Goal: Transaction & Acquisition: Book appointment/travel/reservation

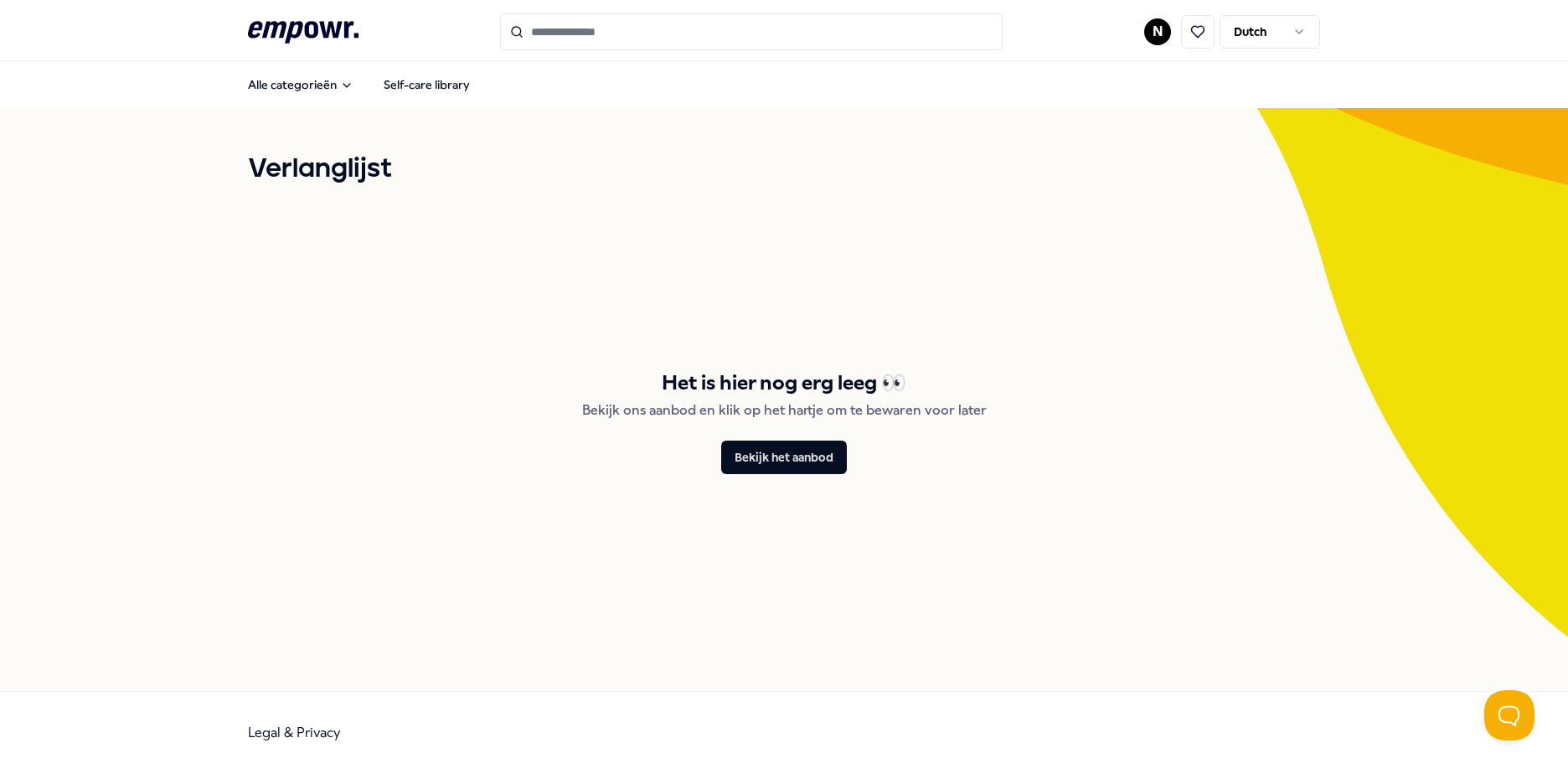
click at [1157, 33] on html ".empowr-logo_svg__cls-1{fill:#03032f} N Dutch Alle categorieën Self-care librar…" at bounding box center [784, 387] width 1568 height 774
click at [1142, 259] on div "Team" at bounding box center [1157, 267] width 166 height 48
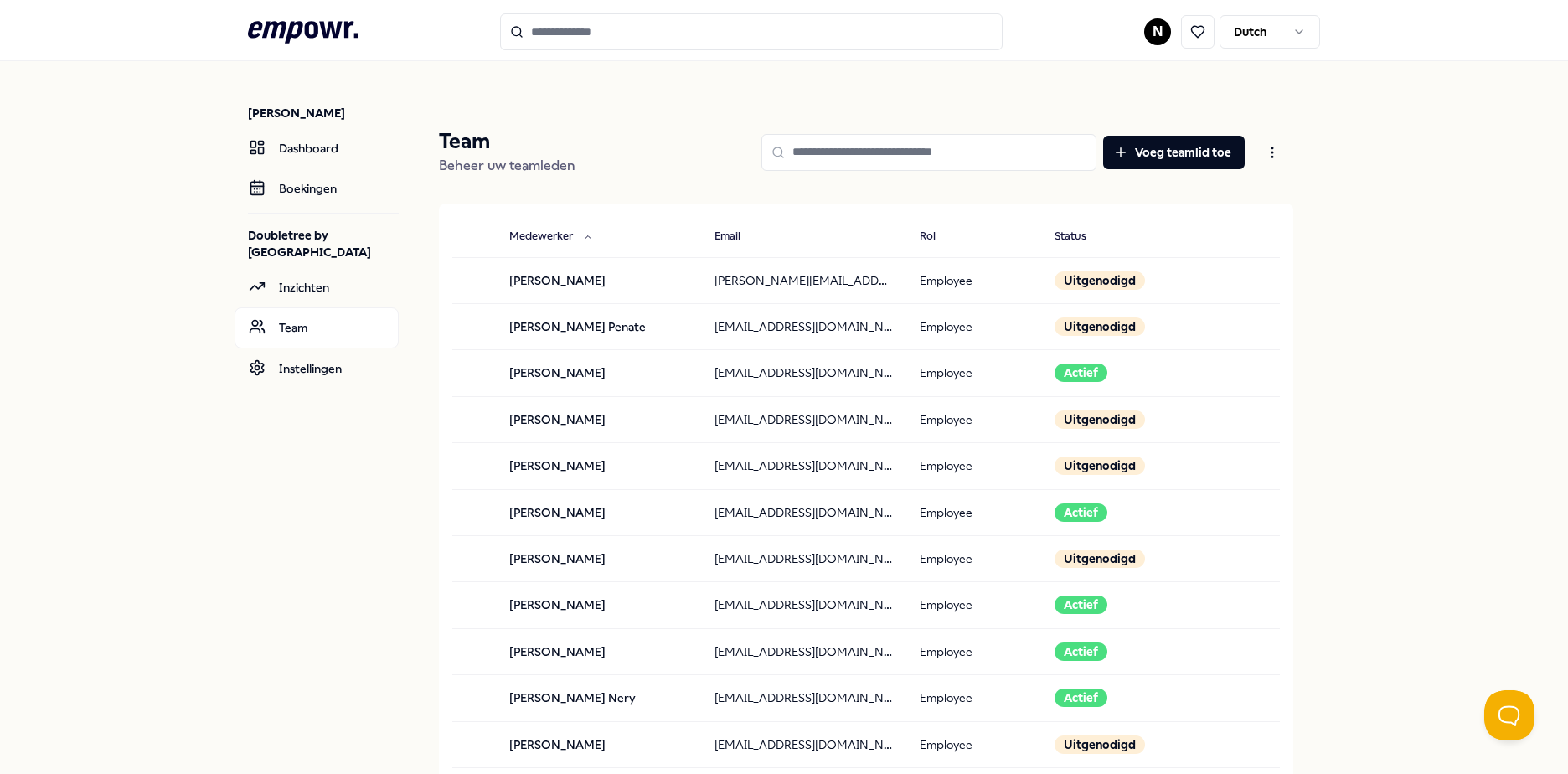
click at [837, 151] on input at bounding box center [929, 153] width 335 height 37
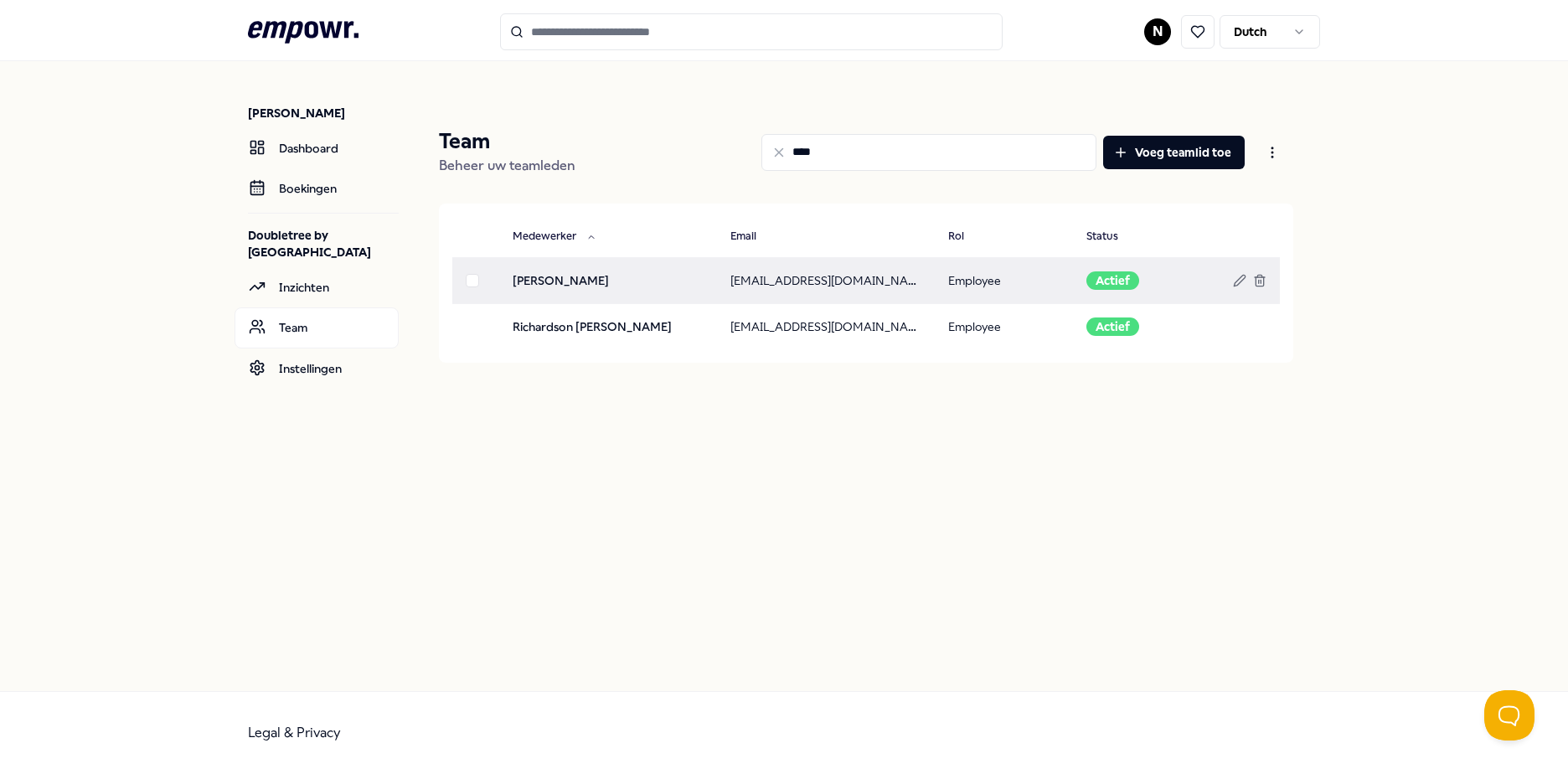
type input "****"
click at [592, 283] on td "[PERSON_NAME]" at bounding box center [607, 280] width 217 height 46
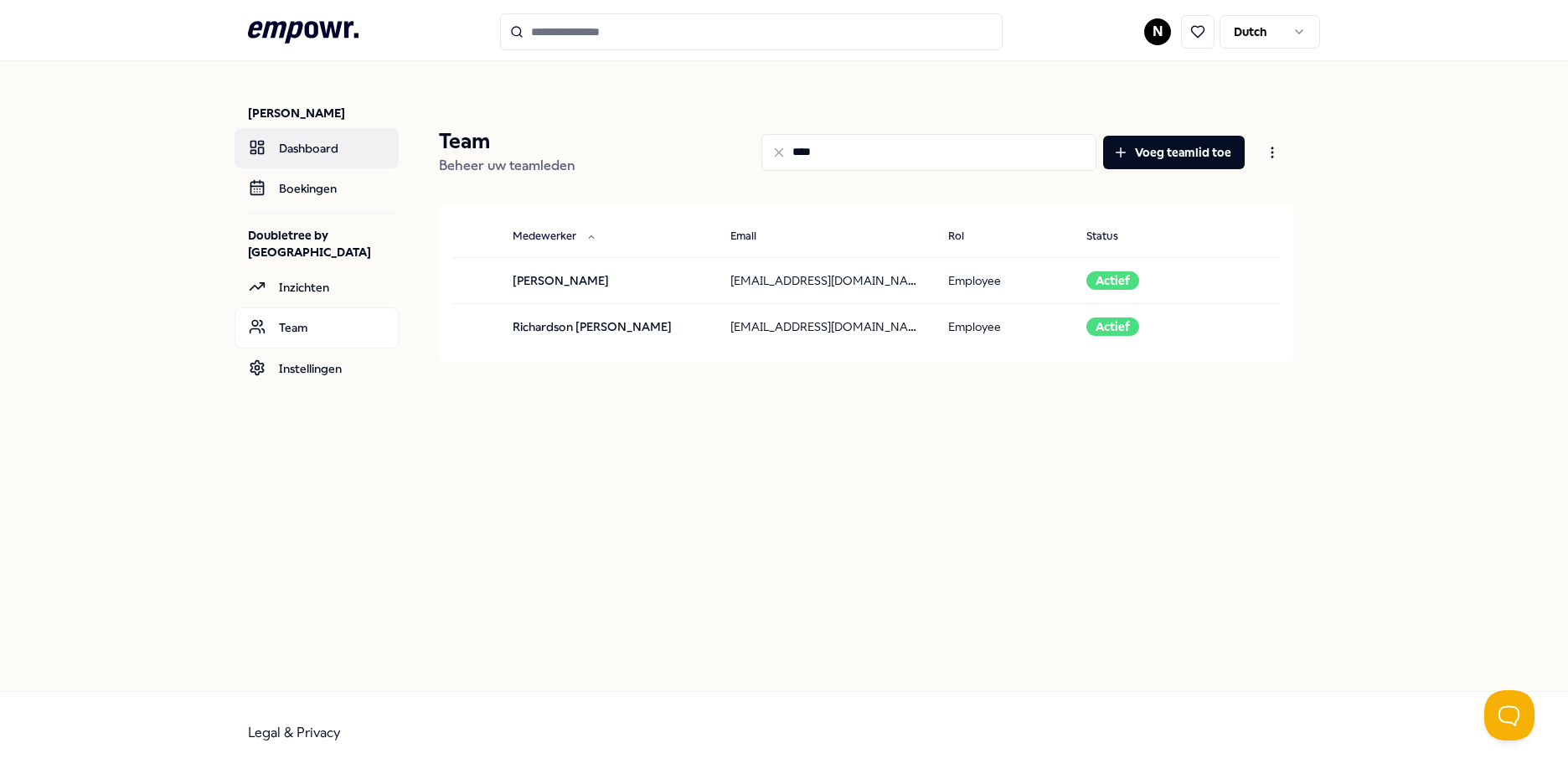
click at [322, 153] on link "Dashboard" at bounding box center [316, 148] width 164 height 40
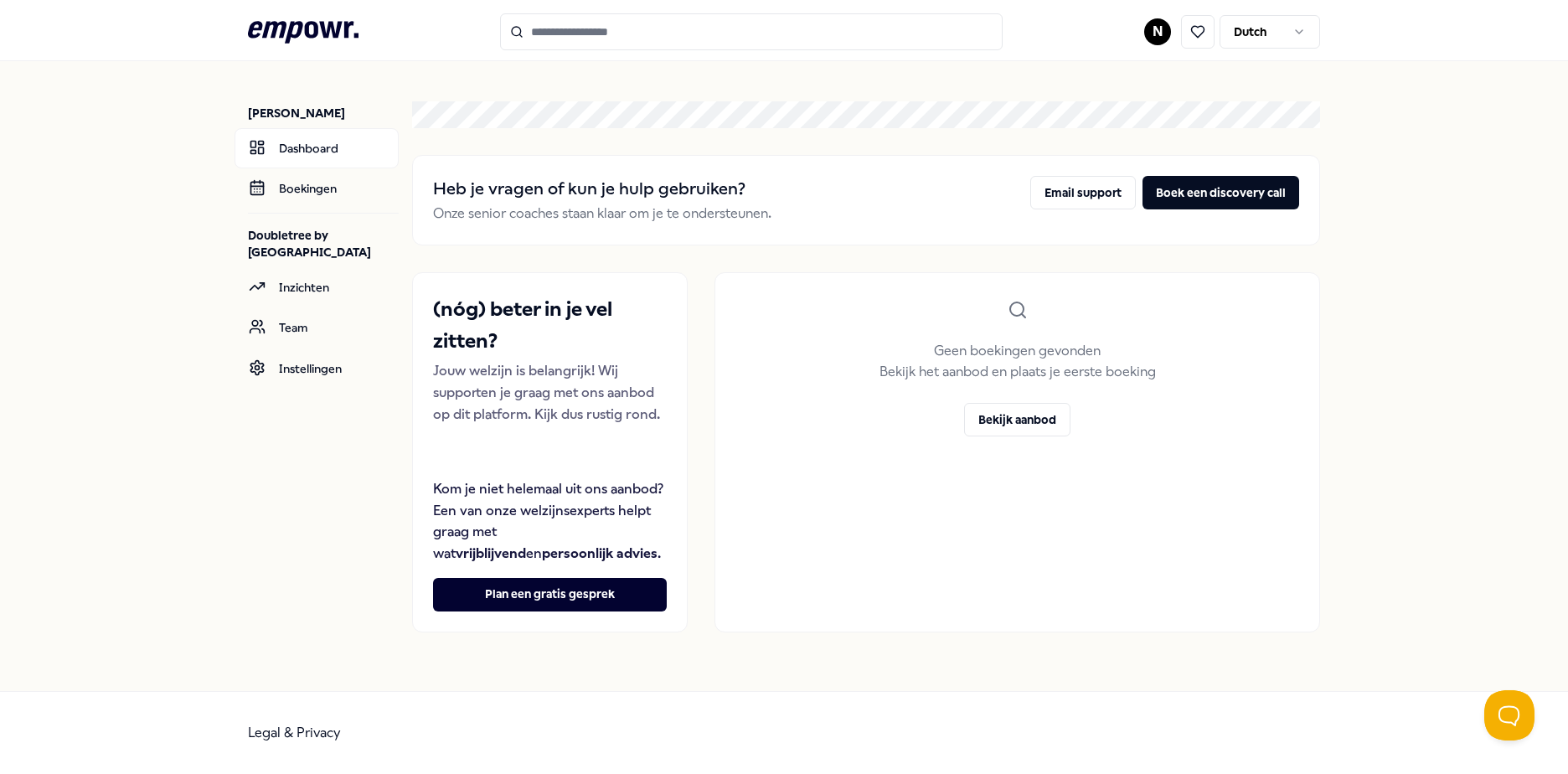
click at [348, 36] on icon at bounding box center [303, 32] width 110 height 22
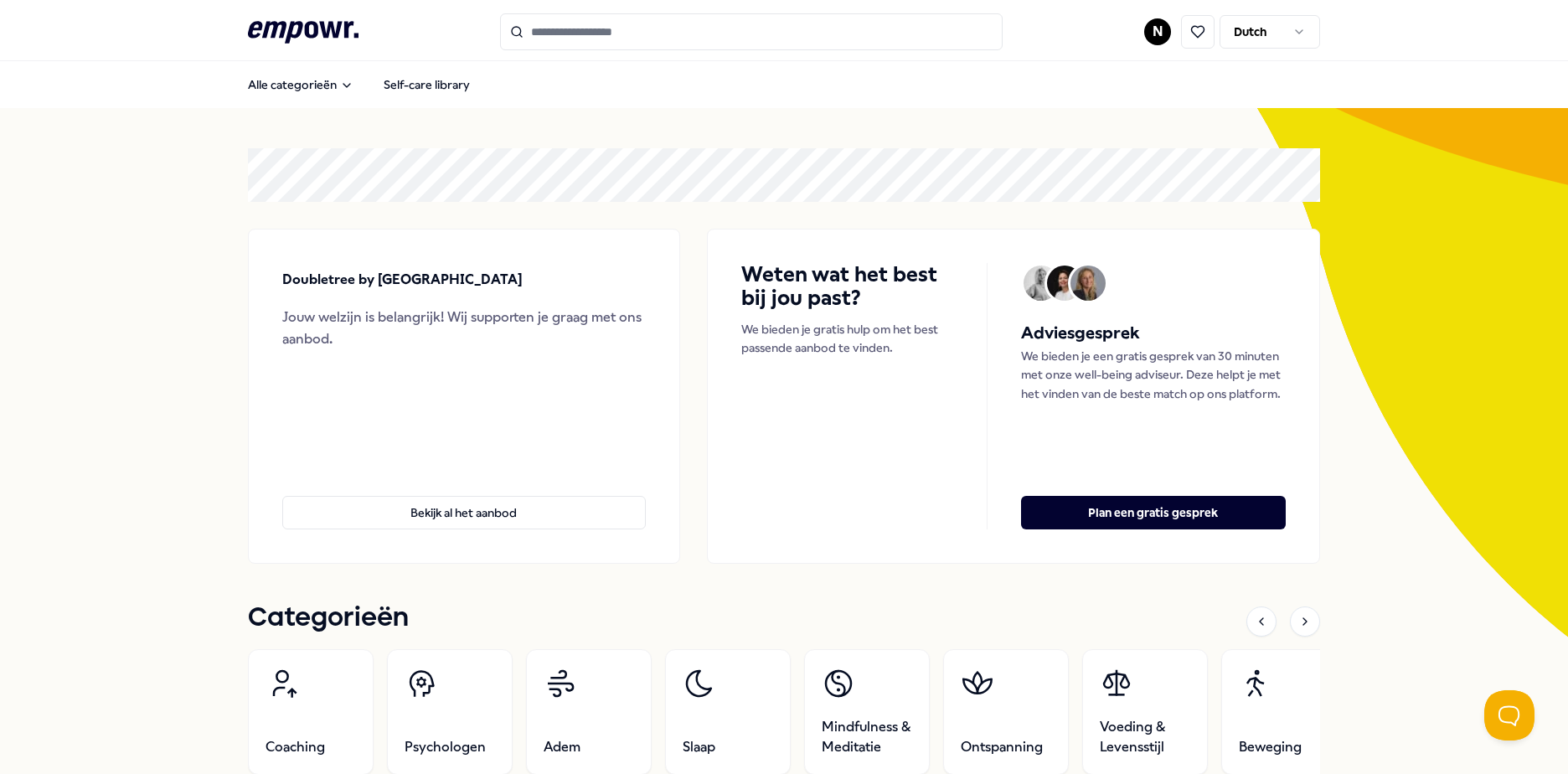
click at [565, 39] on input "Search for products, categories or subcategories" at bounding box center [750, 32] width 502 height 37
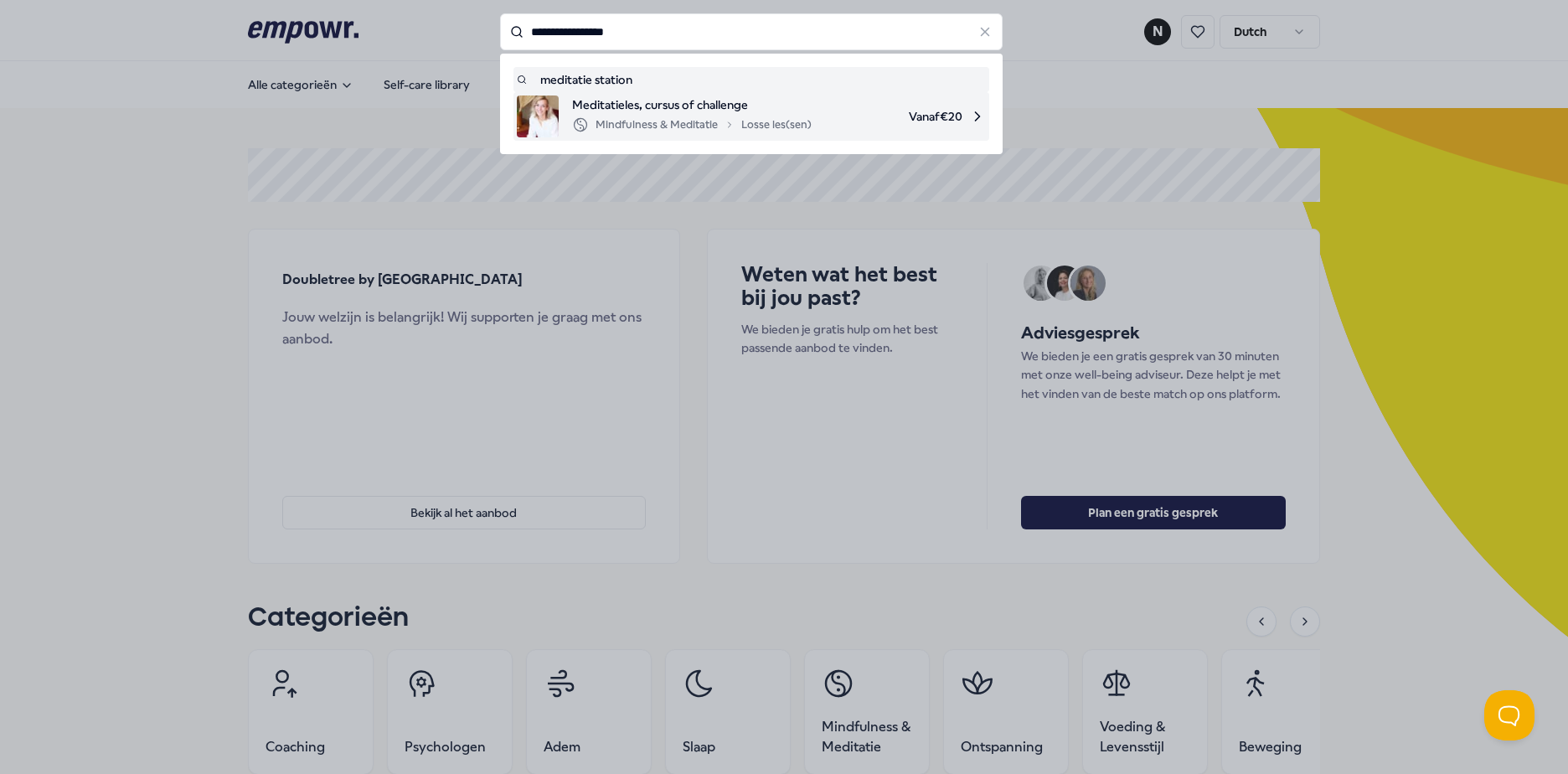
click at [715, 102] on span "Meditatieles, cursus of challenge" at bounding box center [692, 104] width 239 height 18
type input "**********"
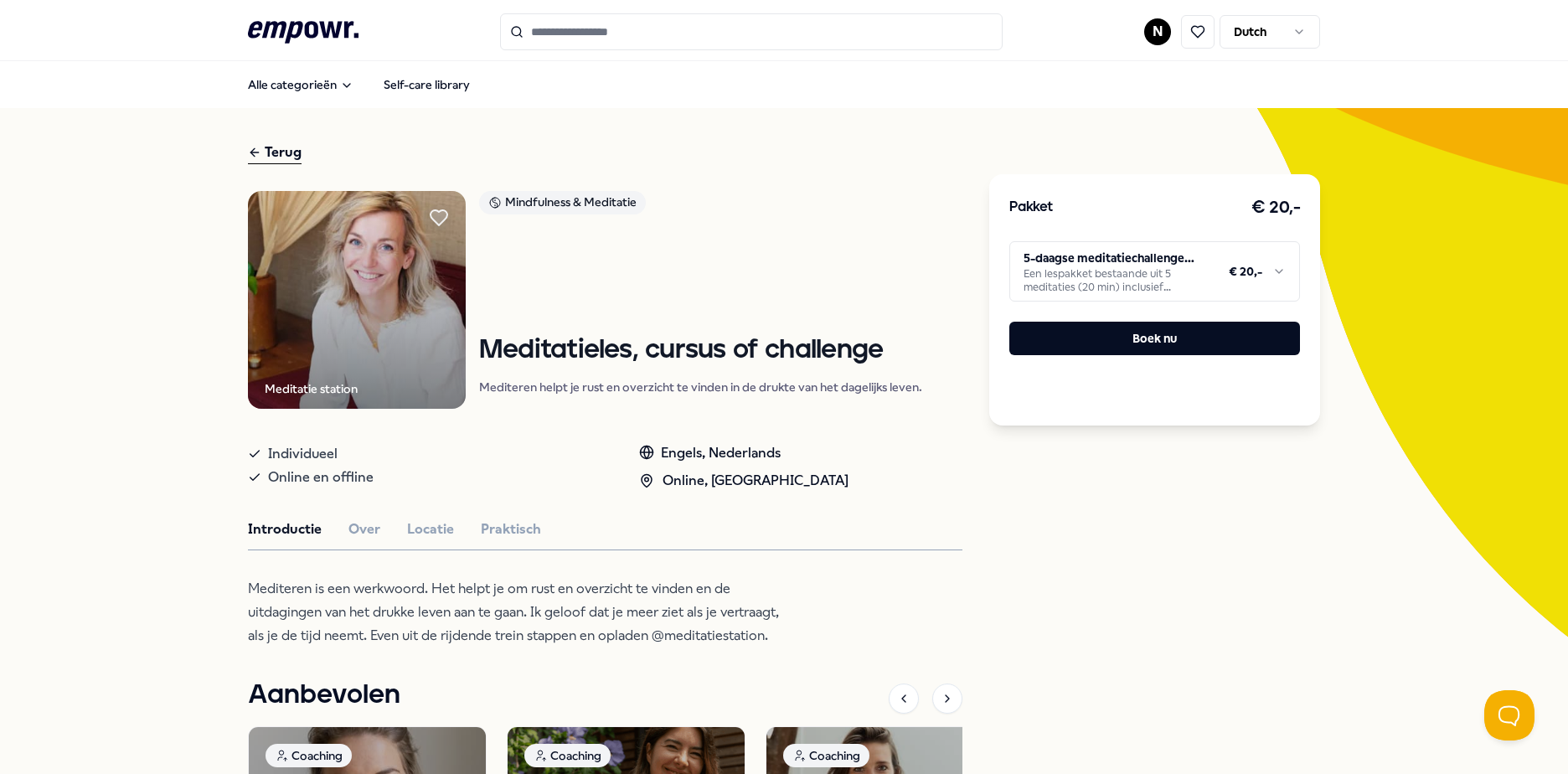
scroll to position [84, 0]
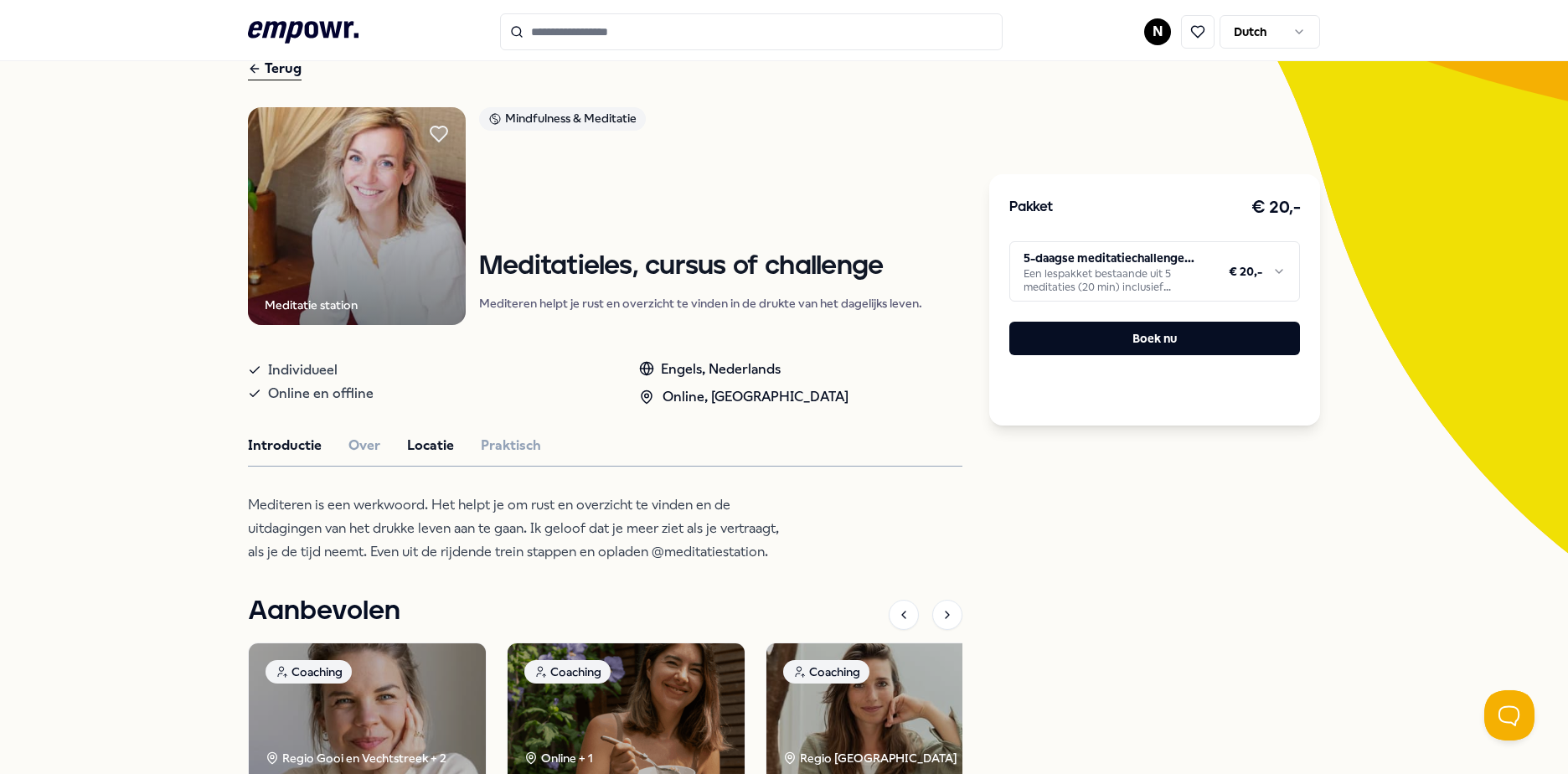
click at [407, 451] on button "Locatie" at bounding box center [430, 445] width 47 height 22
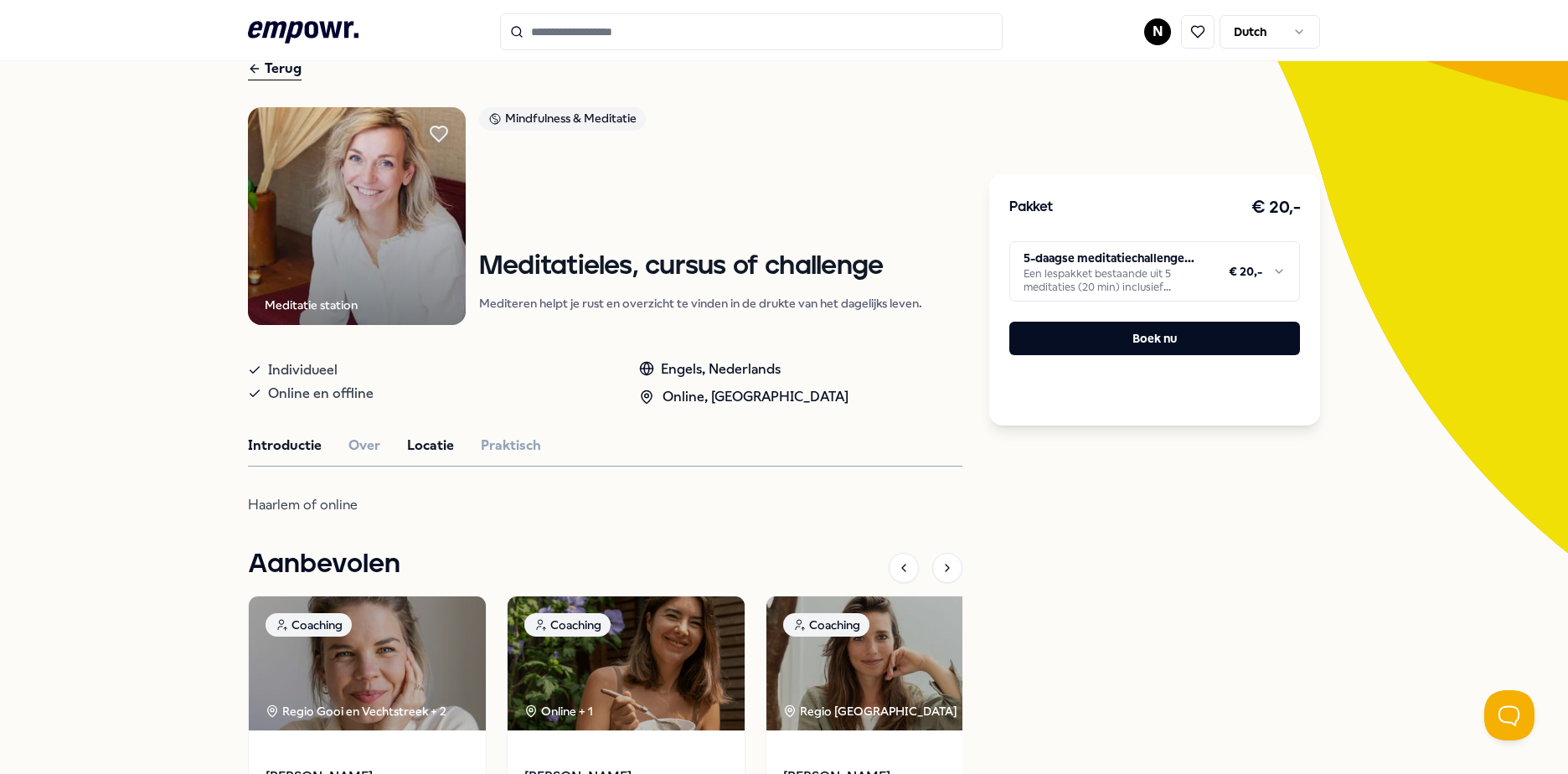
click at [289, 437] on button "Introductie" at bounding box center [285, 445] width 74 height 22
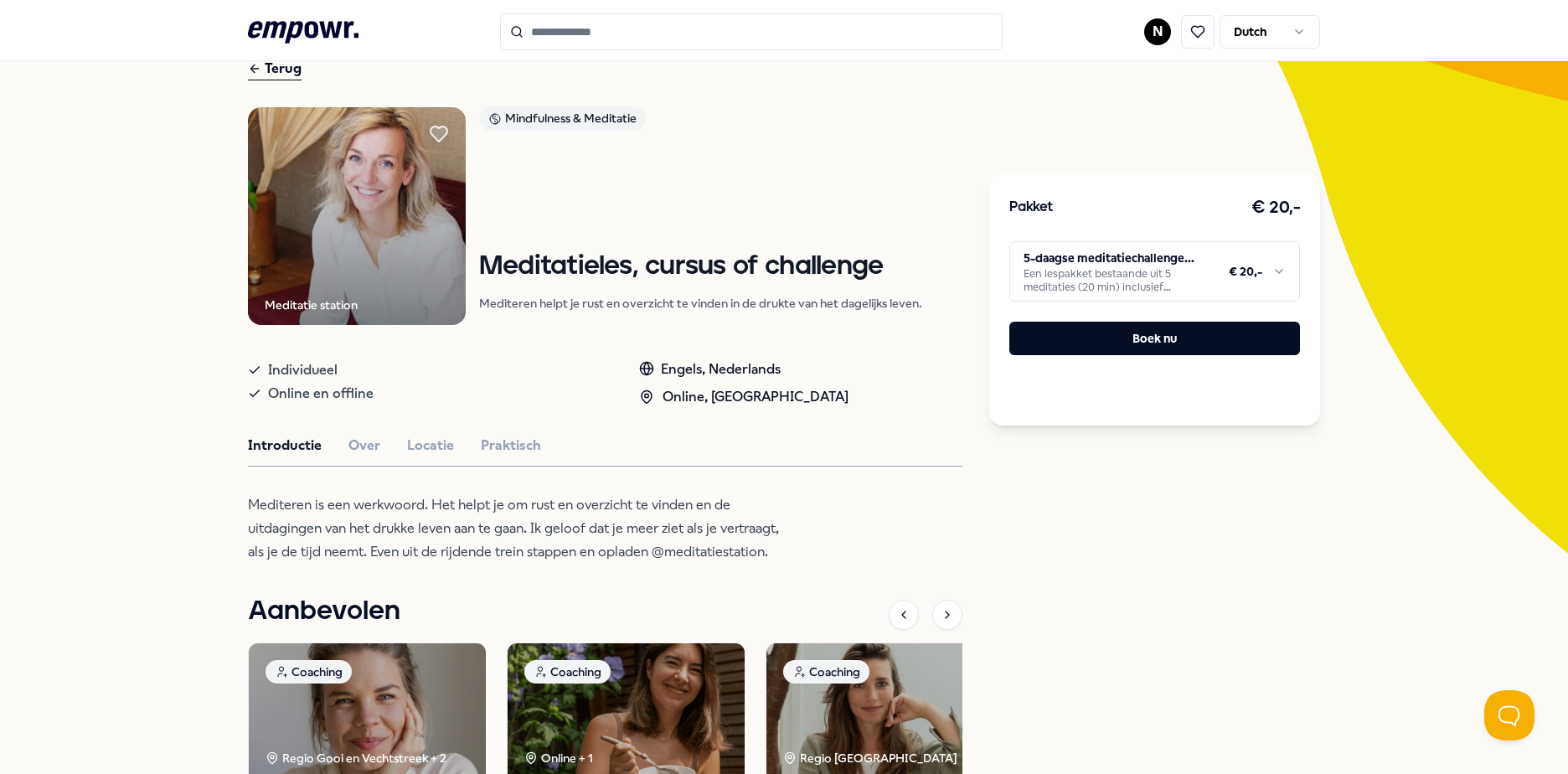
click at [1159, 273] on html ".empowr-logo_svg__cls-1{fill:#03032f} N Dutch Alle categorieën Self-care librar…" at bounding box center [784, 387] width 1568 height 774
click at [453, 445] on div "Introductie Over Locatie Praktisch" at bounding box center [605, 445] width 714 height 22
drag, startPoint x: 802, startPoint y: 398, endPoint x: 817, endPoint y: 394, distance: 15.5
click at [817, 394] on div "Individueel Online en offline Engels, Nederlands Online, [GEOGRAPHIC_DATA]" at bounding box center [605, 380] width 714 height 56
click at [720, 399] on div "Online, [GEOGRAPHIC_DATA]" at bounding box center [743, 396] width 209 height 22
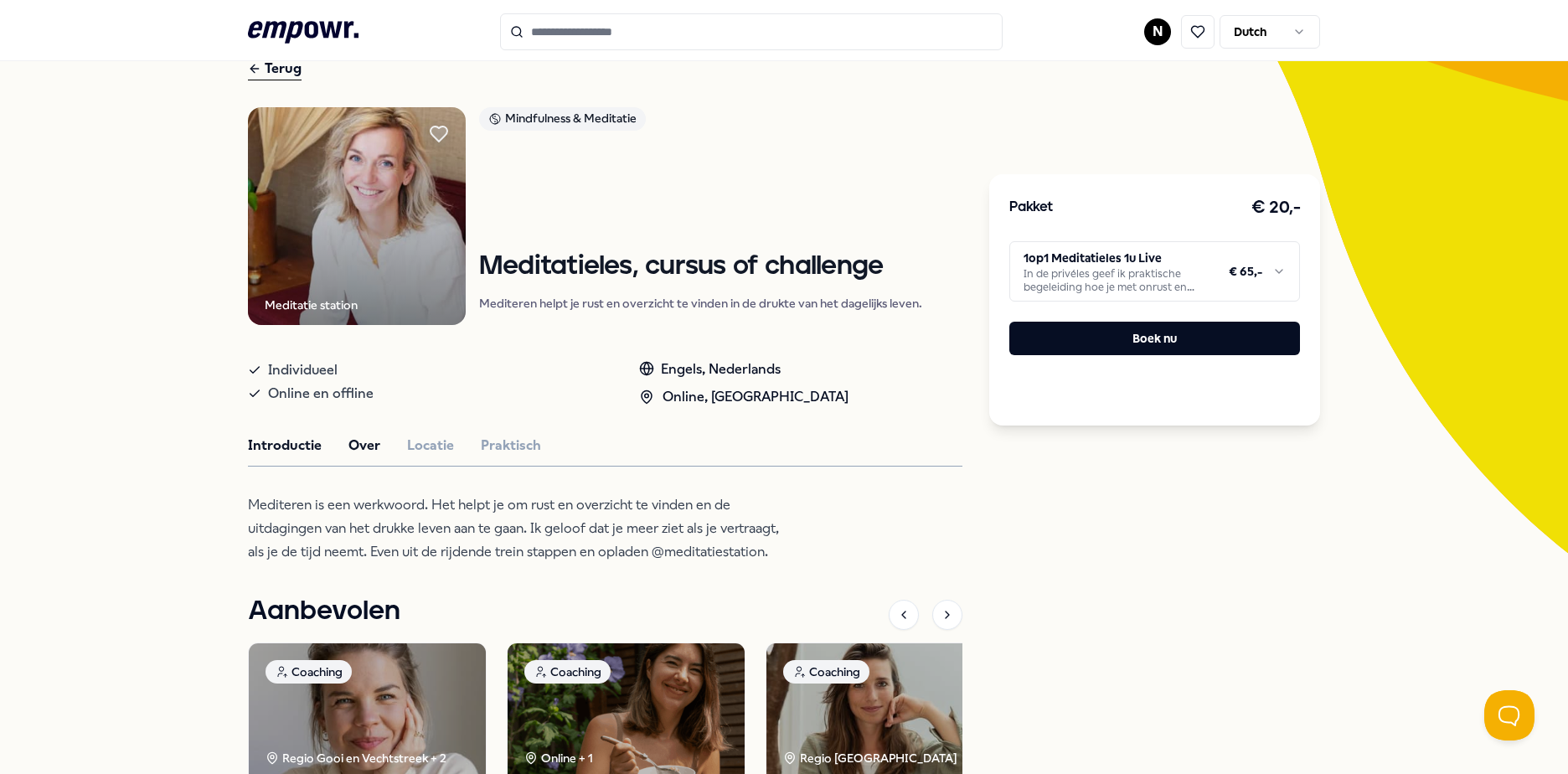
click at [348, 450] on button "Over" at bounding box center [364, 445] width 32 height 22
click at [580, 119] on div "Mindfulness & Meditatie" at bounding box center [563, 118] width 167 height 24
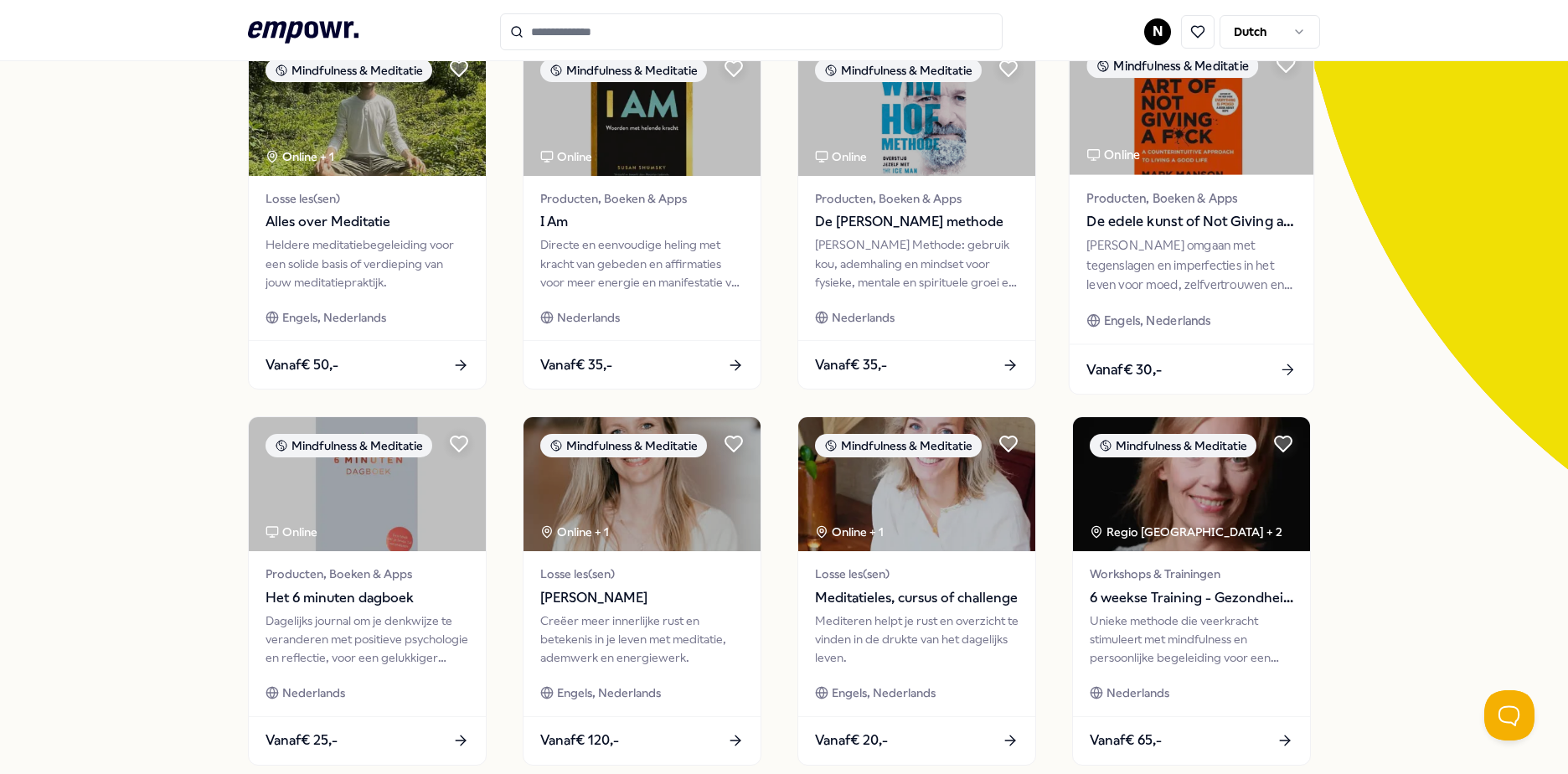
scroll to position [252, 0]
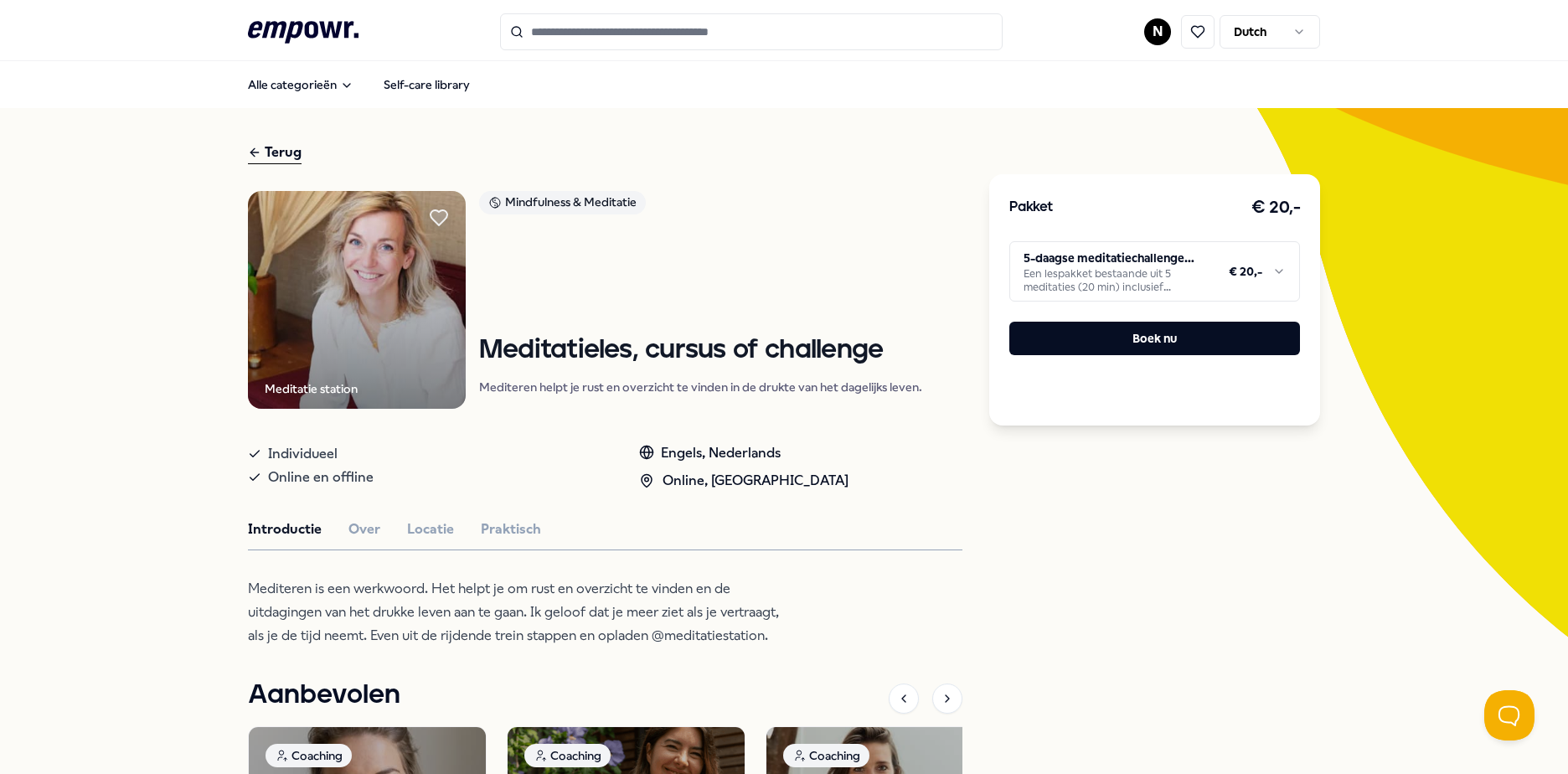
click at [1218, 285] on html ".empowr-logo_svg__cls-1{fill:#03032f} N Dutch Alle categorieën Self-care librar…" at bounding box center [784, 387] width 1568 height 774
click at [1165, 332] on button "Boek nu" at bounding box center [1154, 338] width 291 height 33
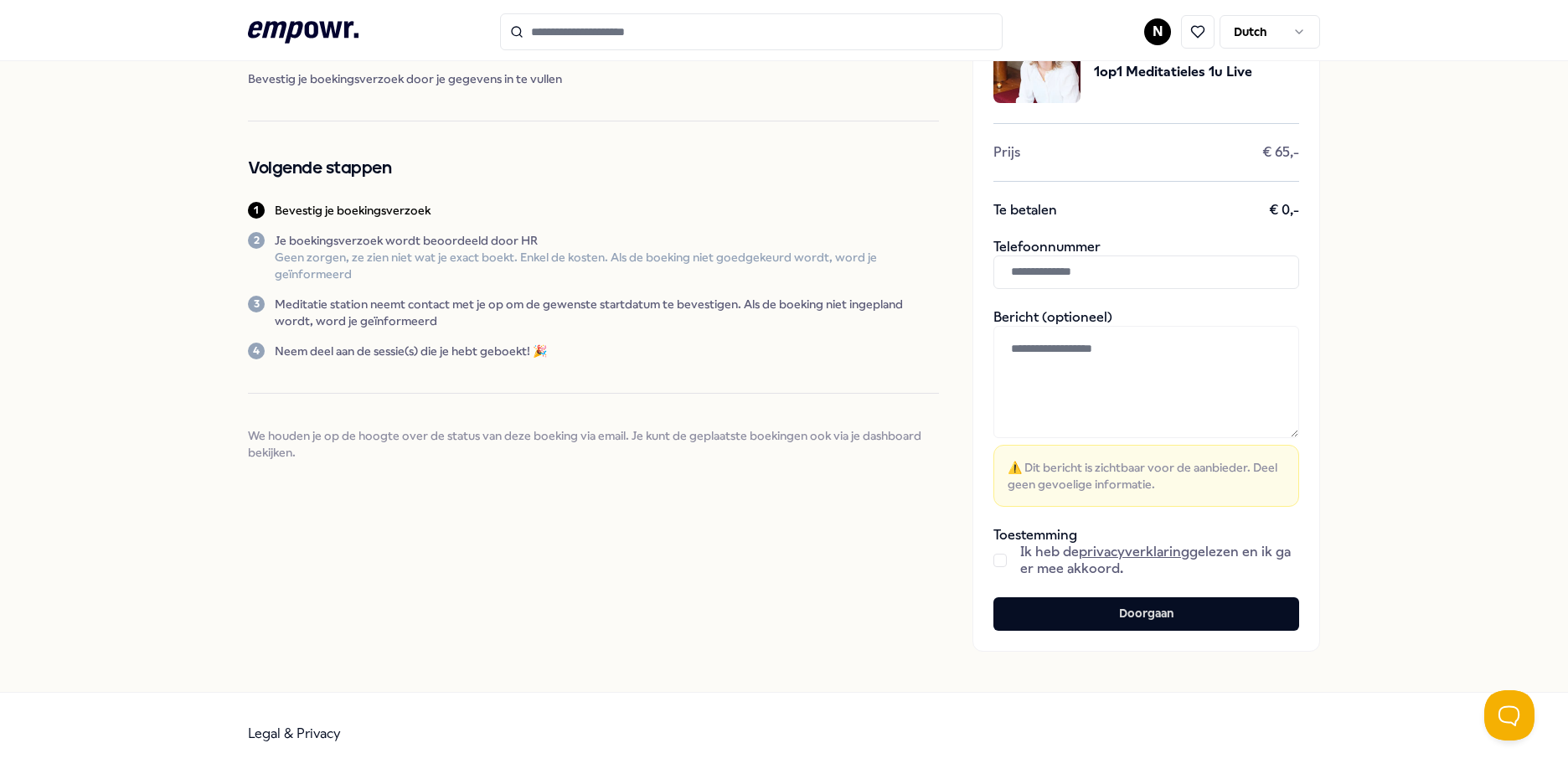
scroll to position [16, 0]
